Goal: Task Accomplishment & Management: Use online tool/utility

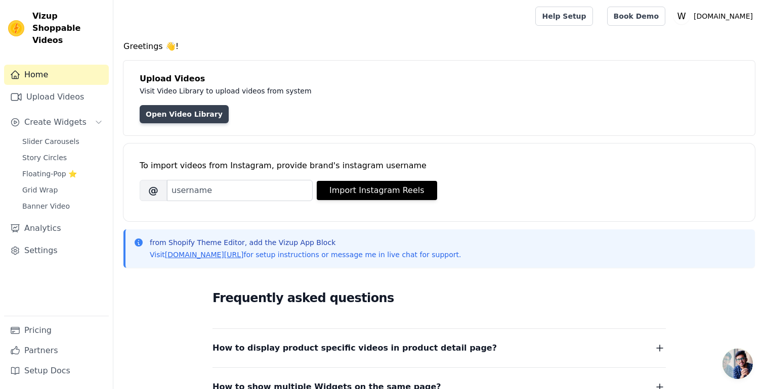
click at [208, 116] on link "Open Video Library" at bounding box center [184, 114] width 89 height 18
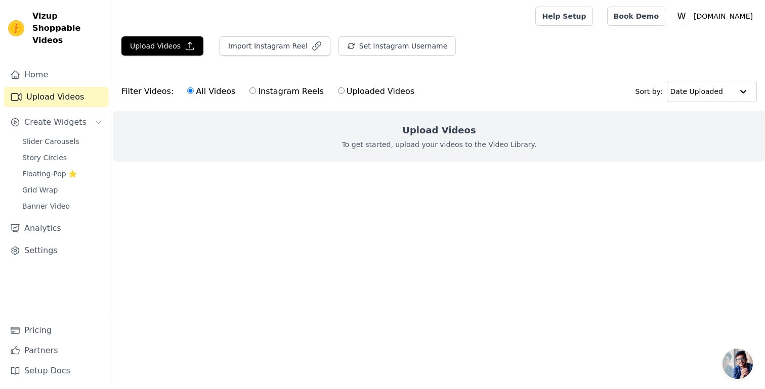
click at [441, 128] on h2 "Upload Videos" at bounding box center [438, 130] width 73 height 14
click at [161, 49] on button "Upload Videos" at bounding box center [162, 45] width 82 height 19
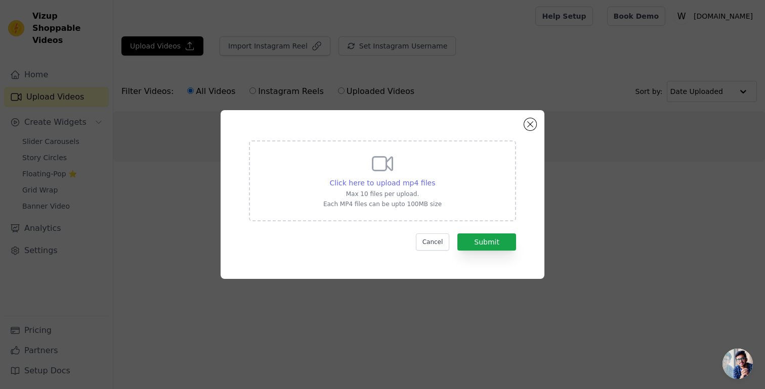
click at [377, 183] on span "Click here to upload mp4 files" at bounding box center [383, 183] width 106 height 8
click at [435, 178] on input "Click here to upload mp4 files Max 10 files per upload. Each MP4 files can be u…" at bounding box center [435, 178] width 1 height 1
type input "C:\fakepath\Natures Defense 1.mp4"
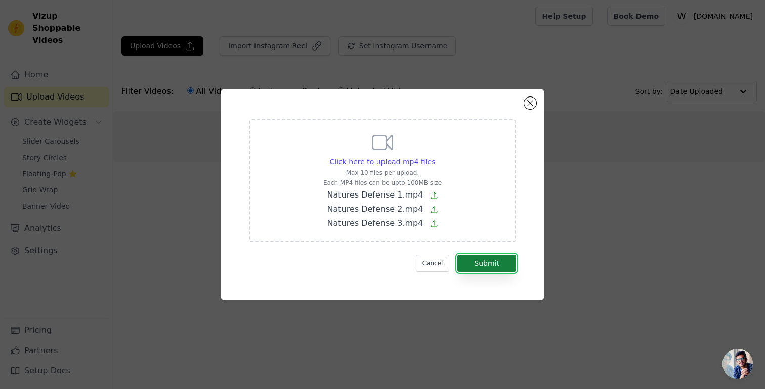
click at [502, 257] on button "Submit" at bounding box center [486, 263] width 59 height 17
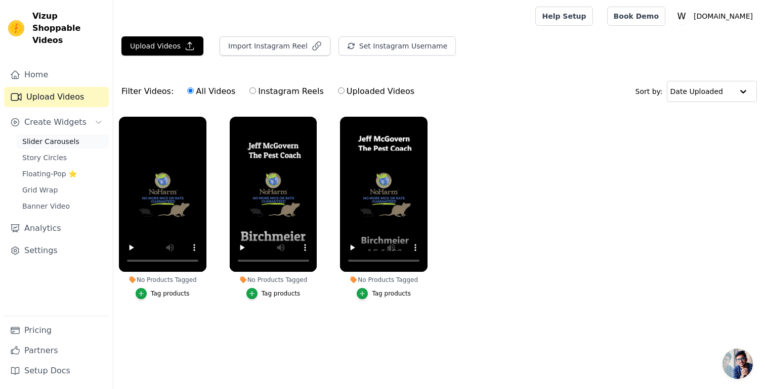
click at [73, 137] on span "Slider Carousels" at bounding box center [50, 142] width 57 height 10
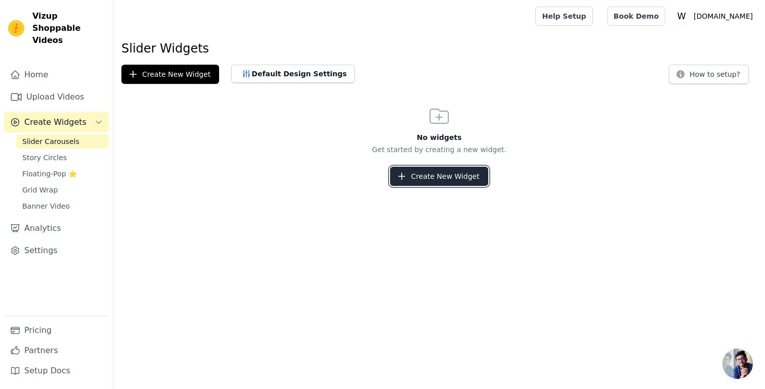
click at [426, 177] on button "Create New Widget" at bounding box center [439, 176] width 98 height 19
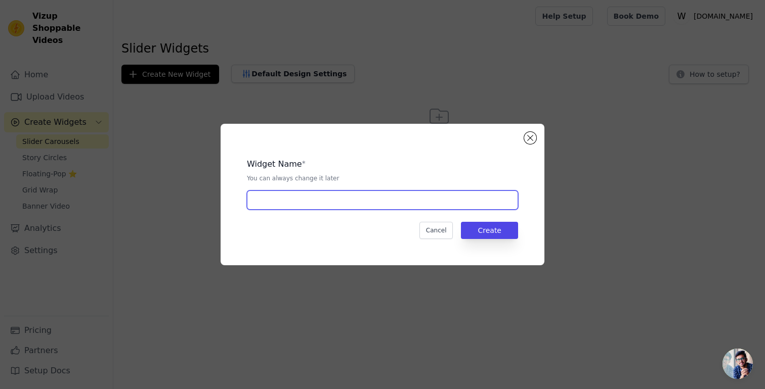
click at [333, 201] on input "text" at bounding box center [382, 200] width 271 height 19
type input "NoHarm"
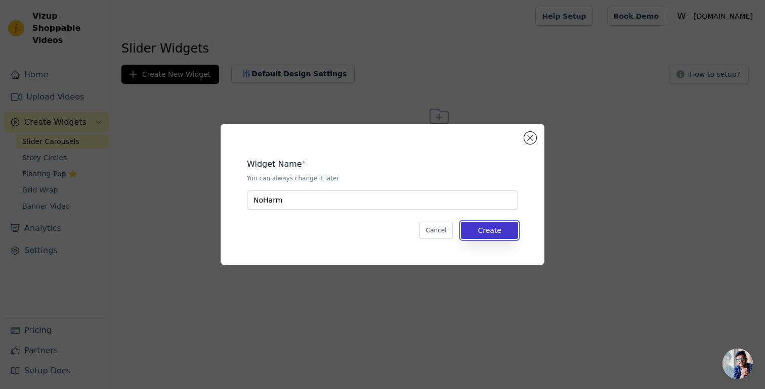
click at [497, 237] on button "Create" at bounding box center [489, 230] width 57 height 17
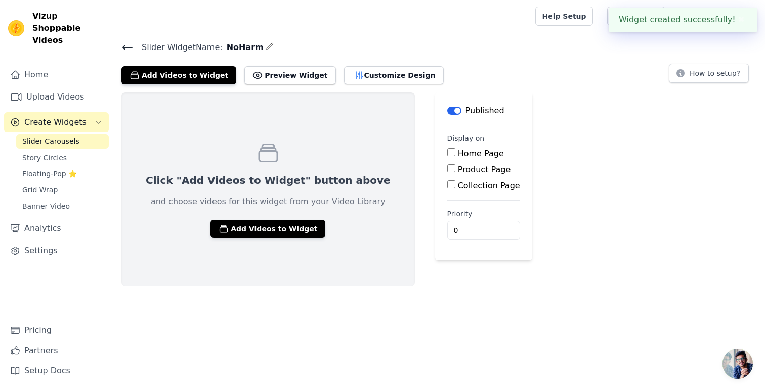
click at [447, 148] on div "Home Page" at bounding box center [483, 154] width 73 height 12
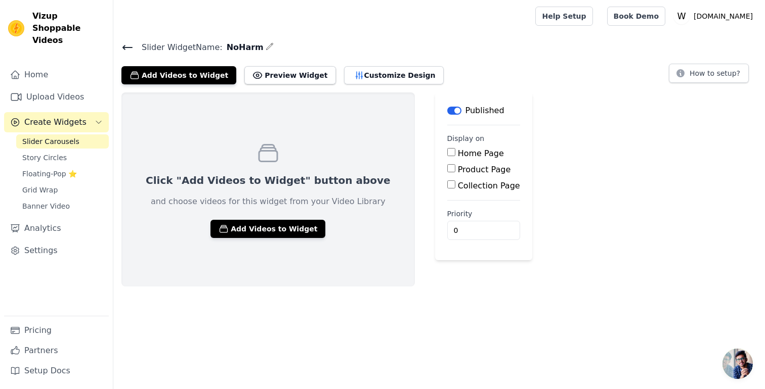
click at [447, 151] on input "Home Page" at bounding box center [451, 152] width 8 height 8
checkbox input "true"
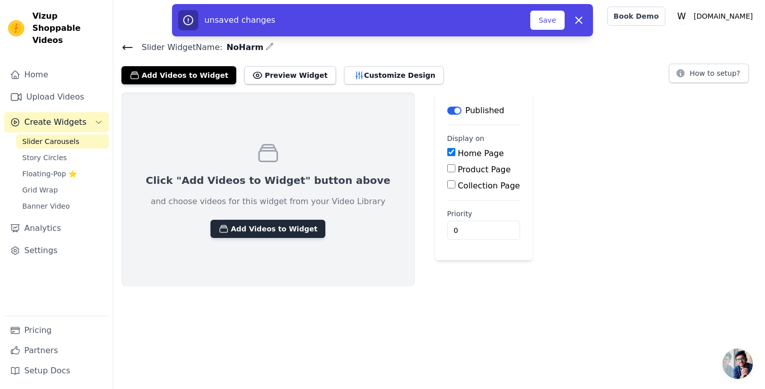
click at [281, 237] on button "Add Videos to Widget" at bounding box center [267, 229] width 115 height 18
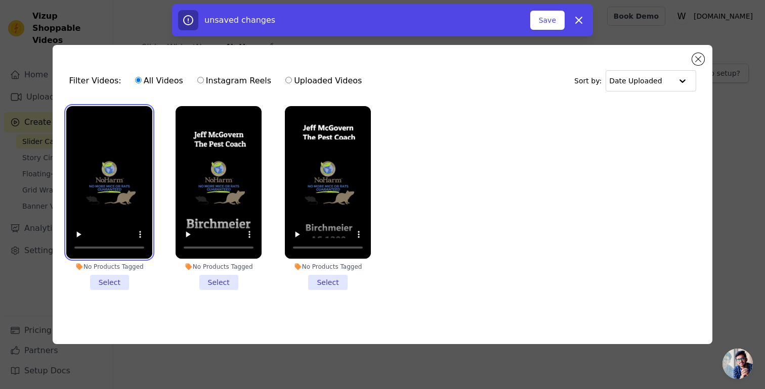
click at [124, 197] on video at bounding box center [109, 182] width 86 height 153
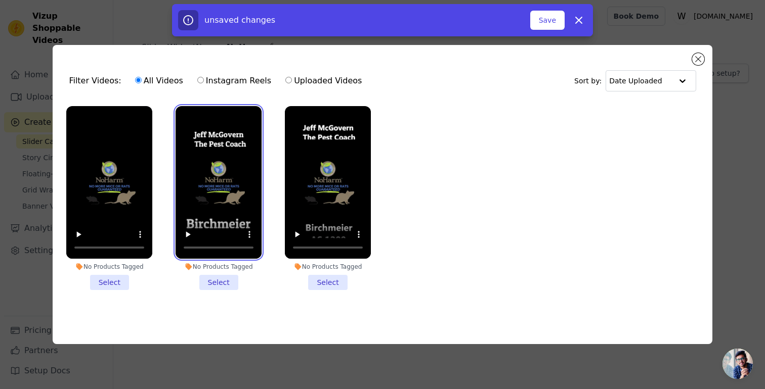
click at [241, 197] on video at bounding box center [219, 182] width 86 height 153
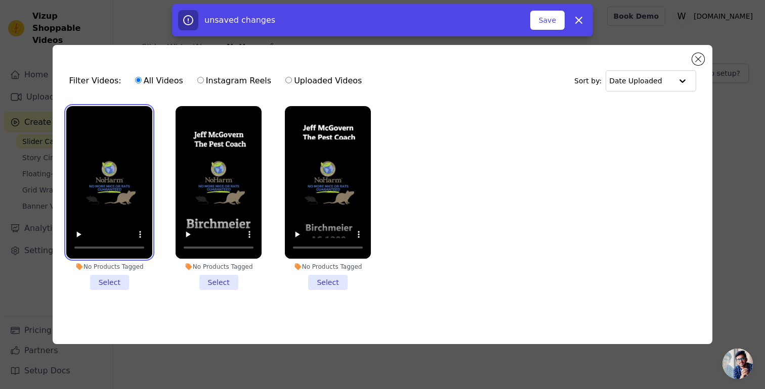
click at [136, 181] on video at bounding box center [109, 182] width 86 height 153
drag, startPoint x: 117, startPoint y: 281, endPoint x: 204, endPoint y: 285, distance: 87.1
click at [117, 281] on li "No Products Tagged Select" at bounding box center [109, 198] width 86 height 184
click at [0, 0] on input "No Products Tagged Select" at bounding box center [0, 0] width 0 height 0
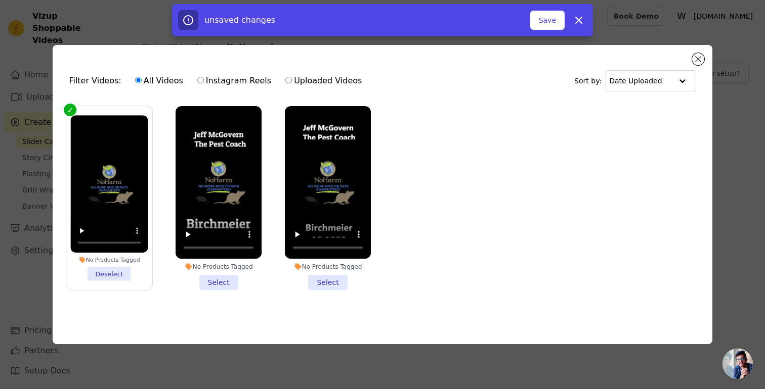
drag, startPoint x: 225, startPoint y: 286, endPoint x: 254, endPoint y: 284, distance: 30.0
click at [225, 286] on li "No Products Tagged Select" at bounding box center [219, 198] width 86 height 184
click at [0, 0] on input "No Products Tagged Select" at bounding box center [0, 0] width 0 height 0
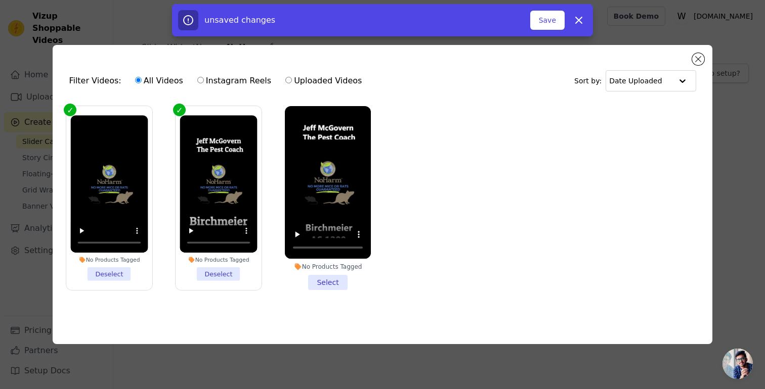
click at [318, 284] on li "No Products Tagged Select" at bounding box center [328, 198] width 86 height 184
click at [0, 0] on input "No Products Tagged Select" at bounding box center [0, 0] width 0 height 0
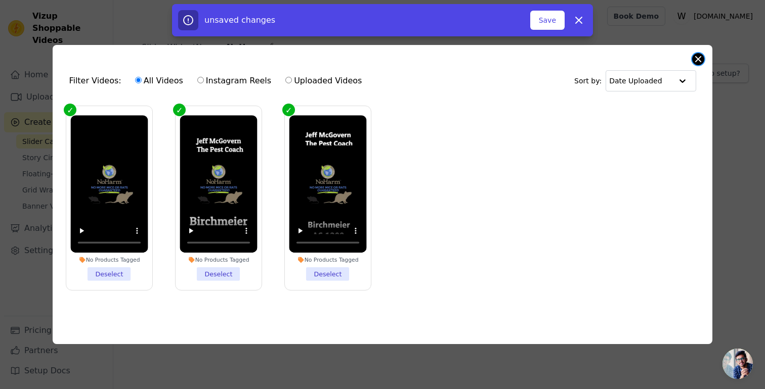
click at [693, 61] on button "Close modal" at bounding box center [698, 59] width 12 height 12
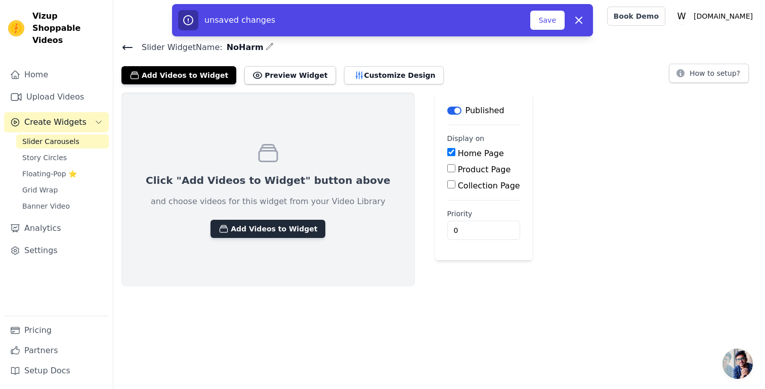
click at [278, 231] on button "Add Videos to Widget" at bounding box center [267, 229] width 115 height 18
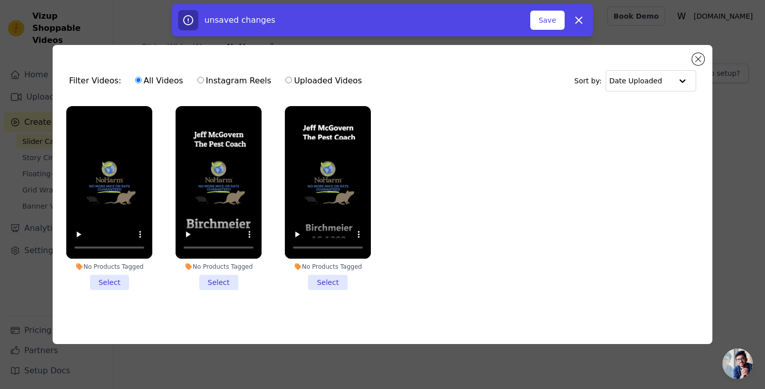
drag, startPoint x: 113, startPoint y: 288, endPoint x: 163, endPoint y: 291, distance: 49.7
click at [115, 288] on li "No Products Tagged Select" at bounding box center [109, 198] width 86 height 184
click at [0, 0] on input "No Products Tagged Select" at bounding box center [0, 0] width 0 height 0
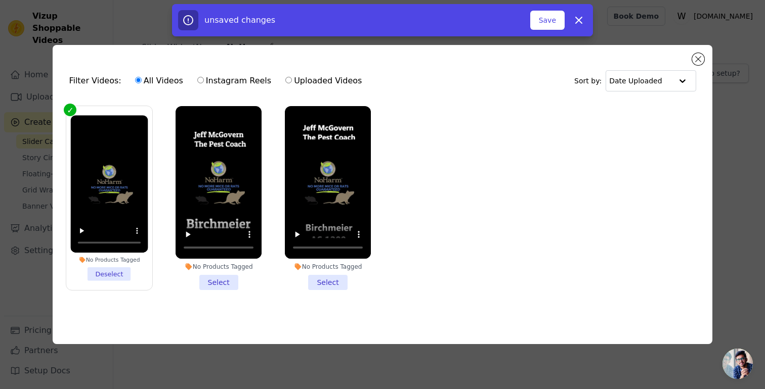
click at [224, 279] on li "No Products Tagged Select" at bounding box center [219, 198] width 86 height 184
click at [0, 0] on input "No Products Tagged Select" at bounding box center [0, 0] width 0 height 0
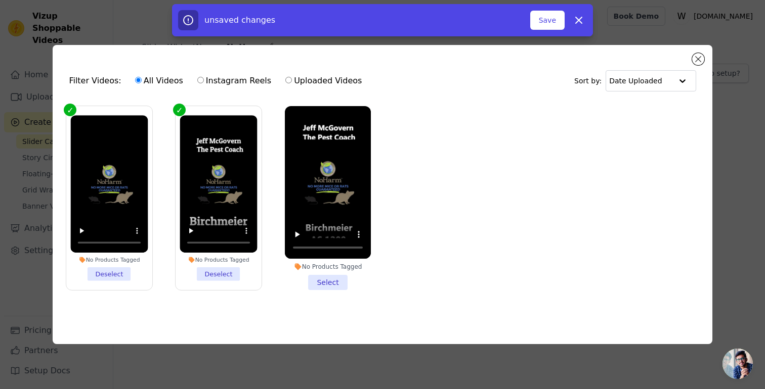
click at [323, 279] on li "No Products Tagged Select" at bounding box center [328, 198] width 86 height 184
click at [0, 0] on input "No Products Tagged Select" at bounding box center [0, 0] width 0 height 0
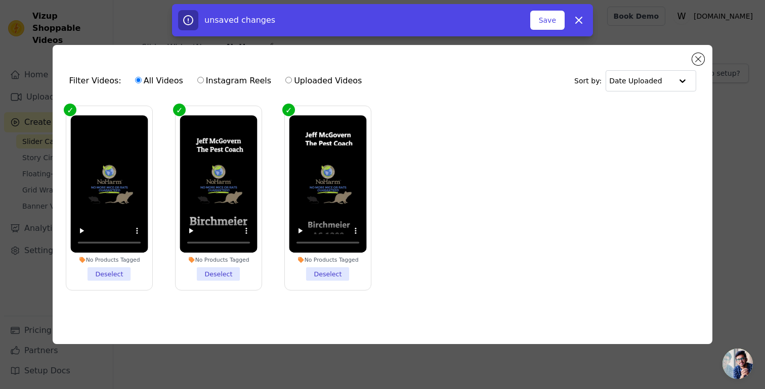
click at [534, 359] on div "Filter Videos: All Videos Instagram Reels Uploaded Videos Sort by: Date Uploade…" at bounding box center [382, 195] width 732 height 332
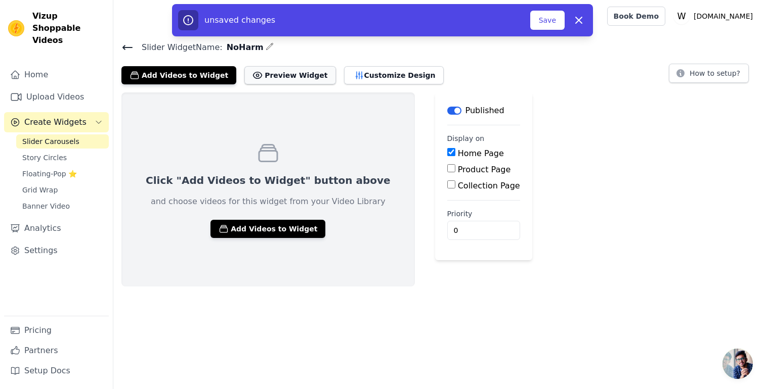
click at [293, 81] on button "Preview Widget" at bounding box center [289, 75] width 91 height 18
click at [274, 222] on button "Add Videos to Widget" at bounding box center [267, 229] width 115 height 18
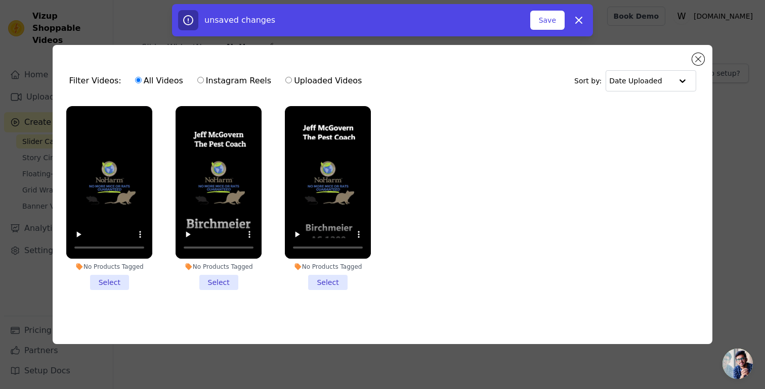
drag, startPoint x: 119, startPoint y: 279, endPoint x: 180, endPoint y: 283, distance: 60.8
click at [119, 279] on li "No Products Tagged Select" at bounding box center [109, 198] width 86 height 184
click at [0, 0] on input "No Products Tagged Select" at bounding box center [0, 0] width 0 height 0
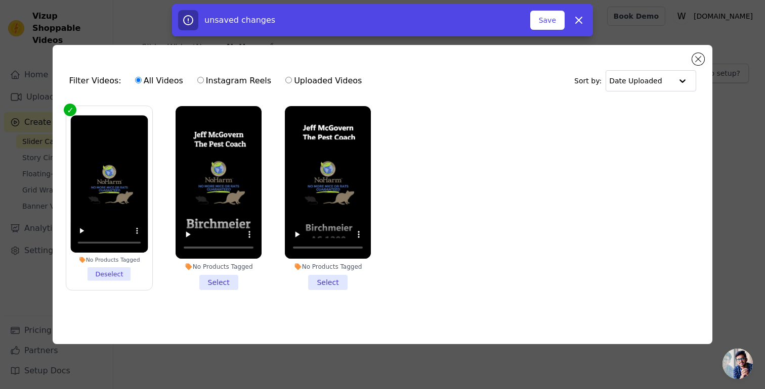
click at [325, 84] on label "Uploaded Videos" at bounding box center [323, 80] width 77 height 13
click at [292, 83] on input "Uploaded Videos" at bounding box center [288, 80] width 7 height 7
radio input "true"
click at [698, 64] on button "Close modal" at bounding box center [698, 59] width 12 height 12
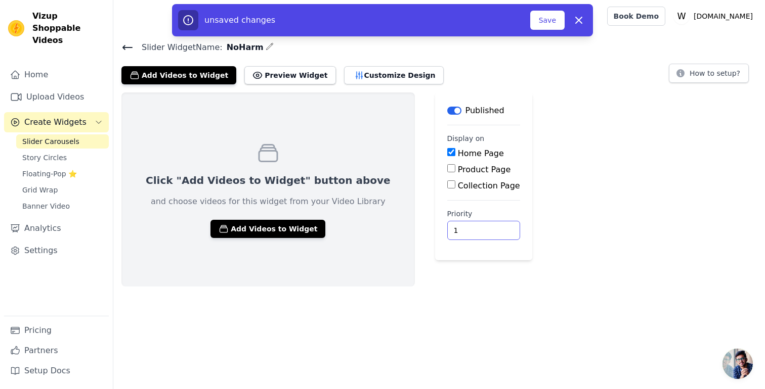
click at [460, 227] on input "1" at bounding box center [483, 230] width 73 height 19
type input "2"
click at [460, 227] on input "2" at bounding box center [483, 230] width 73 height 19
click at [268, 234] on button "Add Videos to Widget" at bounding box center [267, 229] width 115 height 18
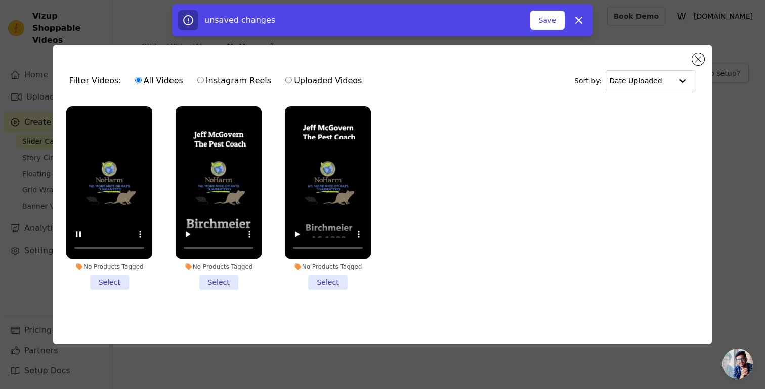
click at [115, 285] on li "No Products Tagged Select" at bounding box center [109, 198] width 86 height 184
click at [0, 0] on input "No Products Tagged Select" at bounding box center [0, 0] width 0 height 0
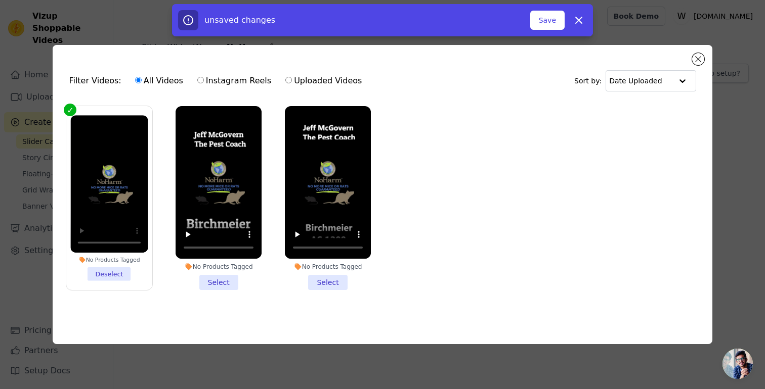
drag, startPoint x: 221, startPoint y: 283, endPoint x: 247, endPoint y: 284, distance: 26.3
click at [224, 283] on li "No Products Tagged Select" at bounding box center [219, 198] width 86 height 184
click at [0, 0] on input "No Products Tagged Select" at bounding box center [0, 0] width 0 height 0
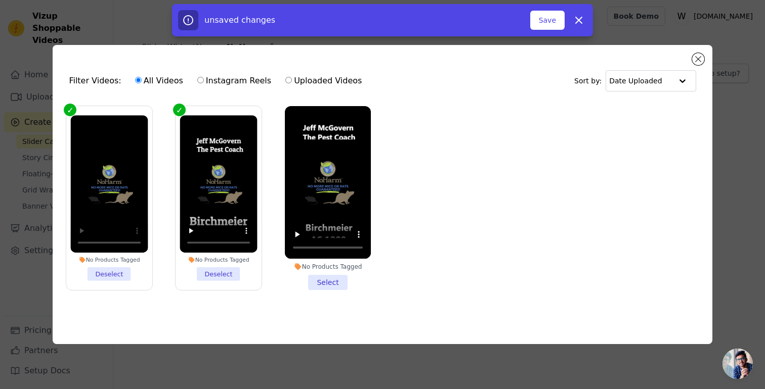
click at [341, 285] on li "No Products Tagged Select" at bounding box center [328, 198] width 86 height 184
click at [0, 0] on input "No Products Tagged Select" at bounding box center [0, 0] width 0 height 0
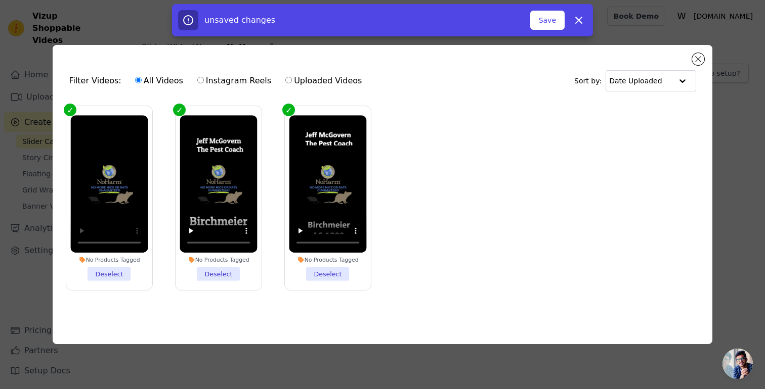
drag, startPoint x: 705, startPoint y: 60, endPoint x: 677, endPoint y: 94, distance: 44.6
click at [705, 60] on div "Filter Videos: All Videos Instagram Reels Uploaded Videos Sort by: Date Uploade…" at bounding box center [382, 194] width 659 height 299
click at [553, 24] on button "Save" at bounding box center [547, 20] width 34 height 19
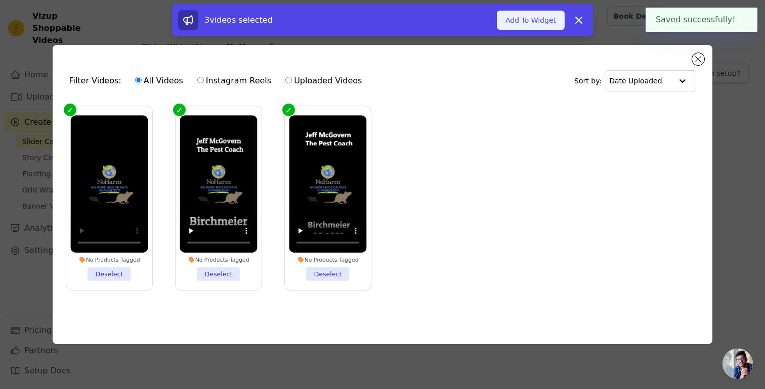
click at [547, 18] on button "Add To Widget" at bounding box center [531, 20] width 68 height 19
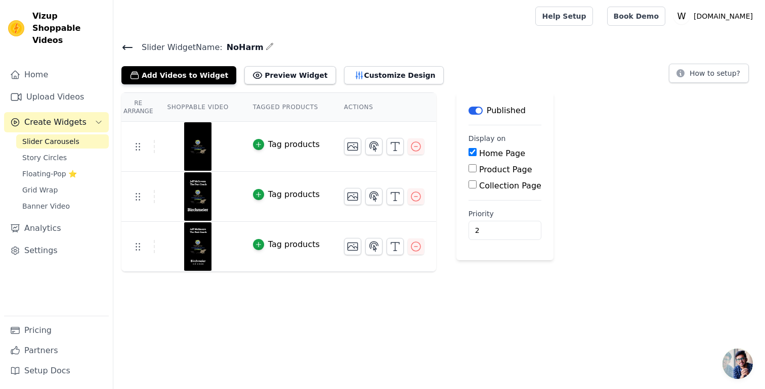
click at [122, 47] on icon at bounding box center [127, 47] width 12 height 12
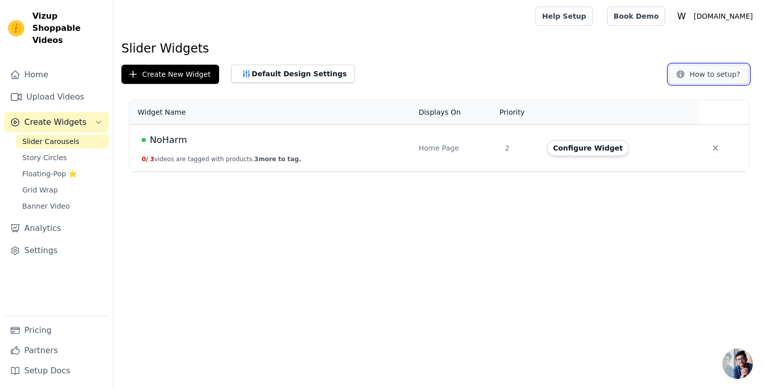
click at [709, 69] on button "How to setup?" at bounding box center [709, 74] width 80 height 19
